Goal: Task Accomplishment & Management: Use online tool/utility

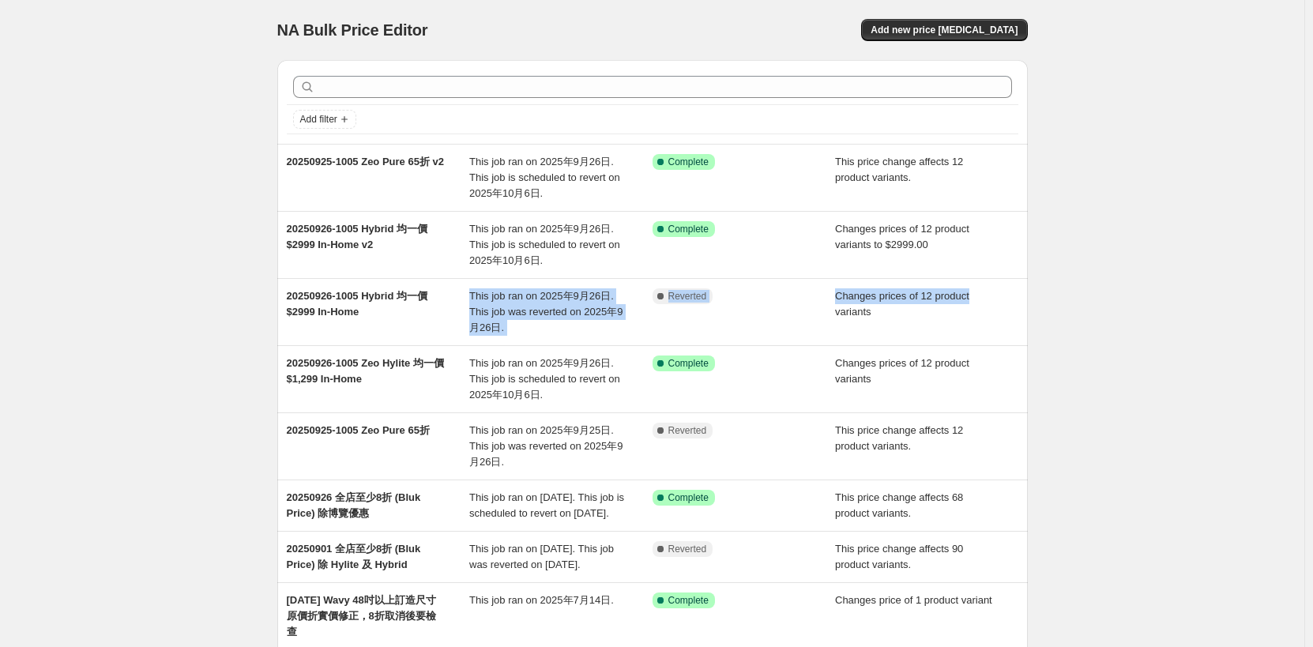
drag, startPoint x: 457, startPoint y: 319, endPoint x: 1112, endPoint y: 299, distance: 655.1
click at [1112, 299] on div "NA Bulk Price Editor. This page is ready NA Bulk Price Editor Add new price cha…" at bounding box center [652, 470] width 1304 height 940
click at [1120, 296] on div "NA Bulk Price Editor. This page is ready NA Bulk Price Editor Add new price cha…" at bounding box center [652, 470] width 1304 height 940
